Goal: Transaction & Acquisition: Book appointment/travel/reservation

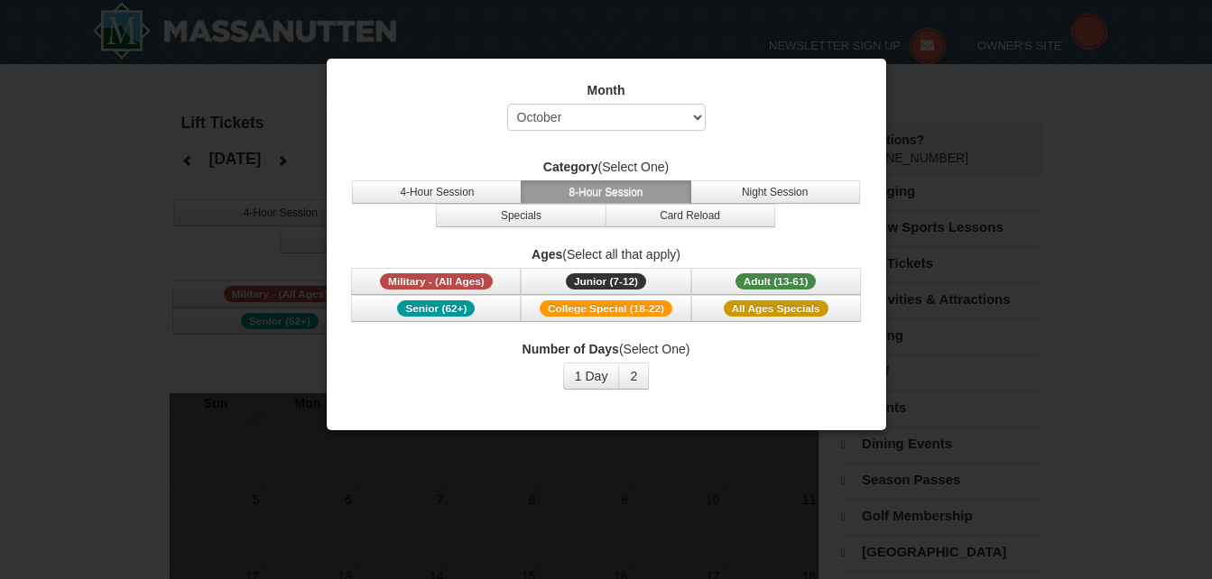
select select "10"
click at [422, 277] on span "Military - (All Ages)" at bounding box center [436, 281] width 113 height 16
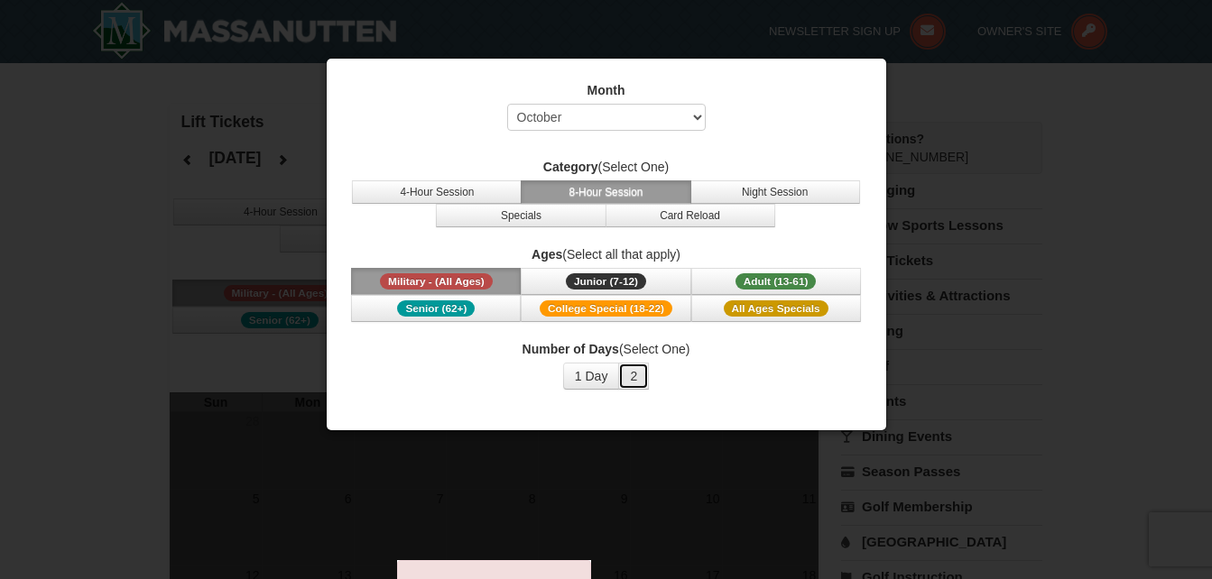
click at [637, 379] on button "2" at bounding box center [633, 376] width 31 height 27
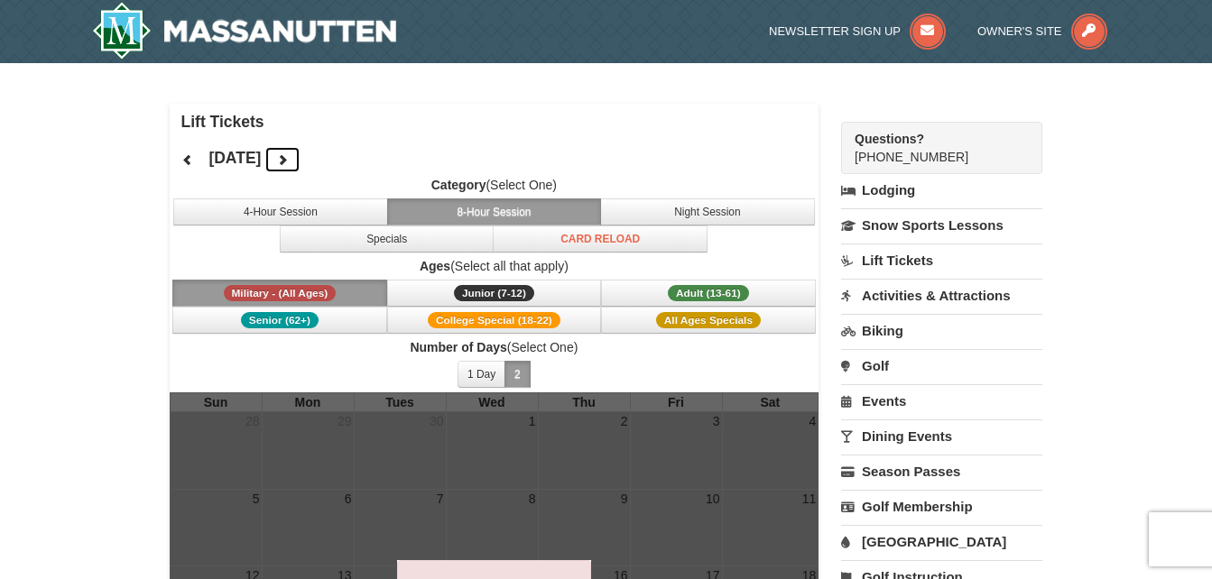
click at [289, 160] on icon at bounding box center [282, 159] width 13 height 13
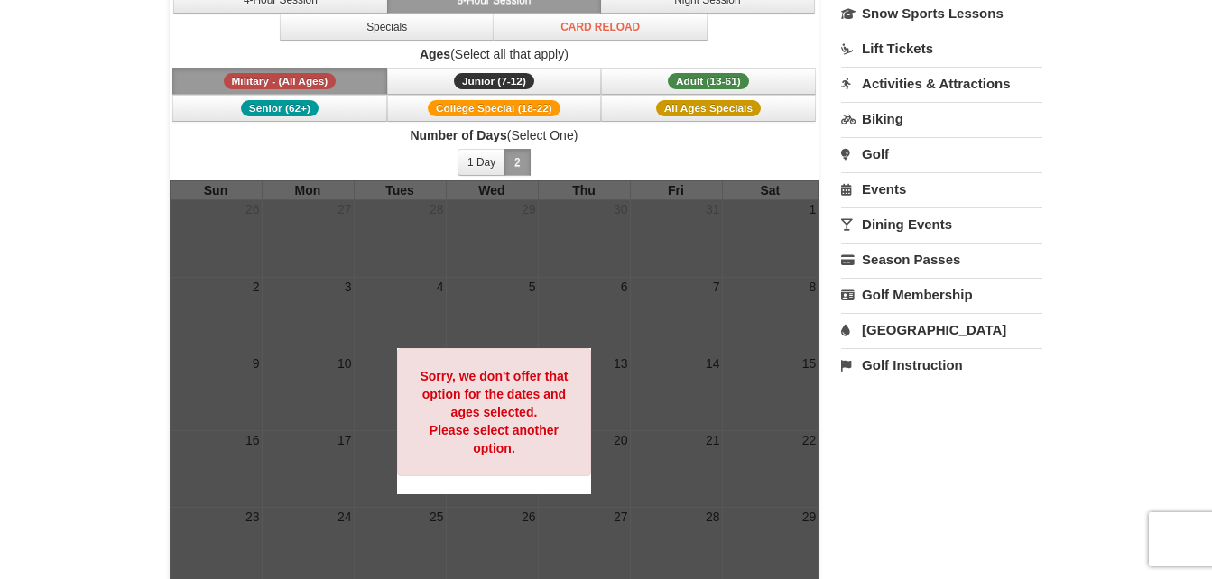
scroll to position [181, 0]
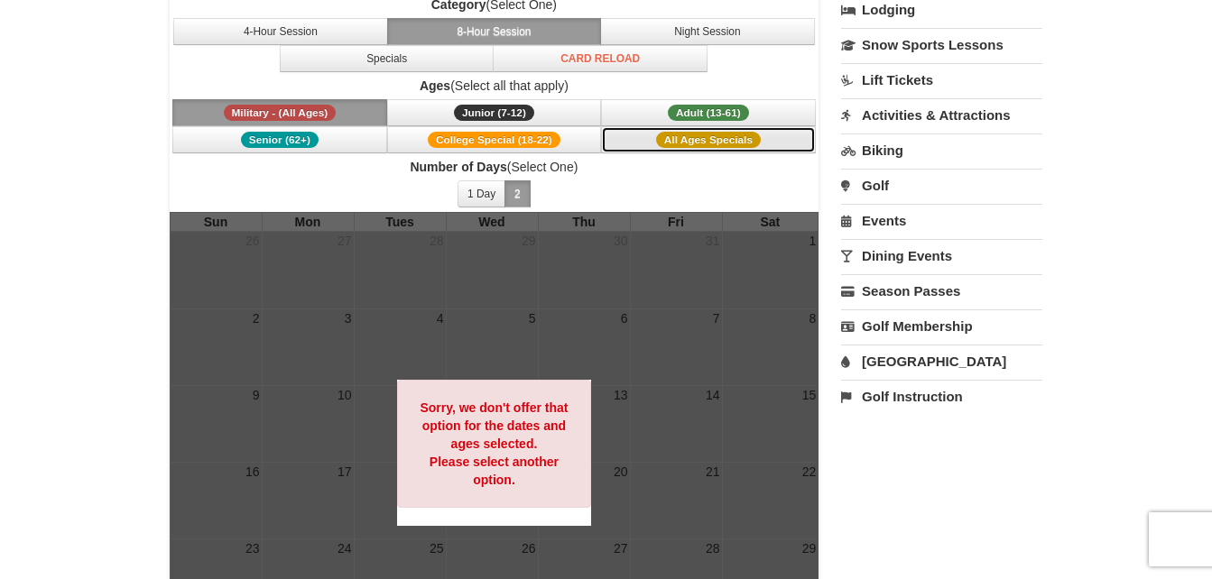
click at [665, 144] on span "All Ages Specials" at bounding box center [708, 140] width 105 height 16
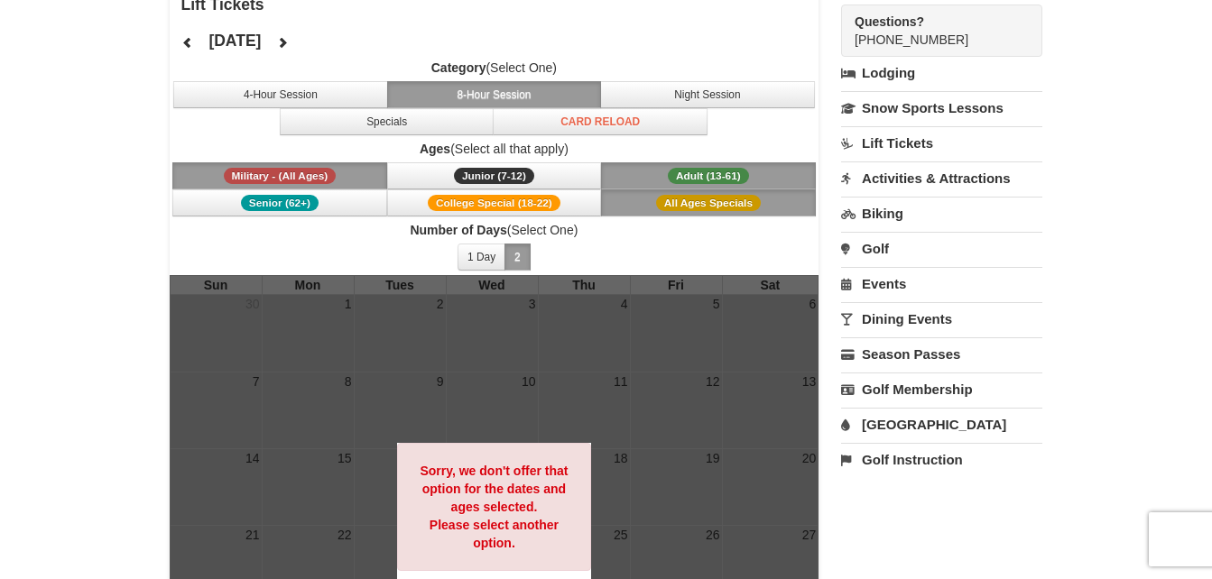
scroll to position [116, 0]
